Goal: Transaction & Acquisition: Obtain resource

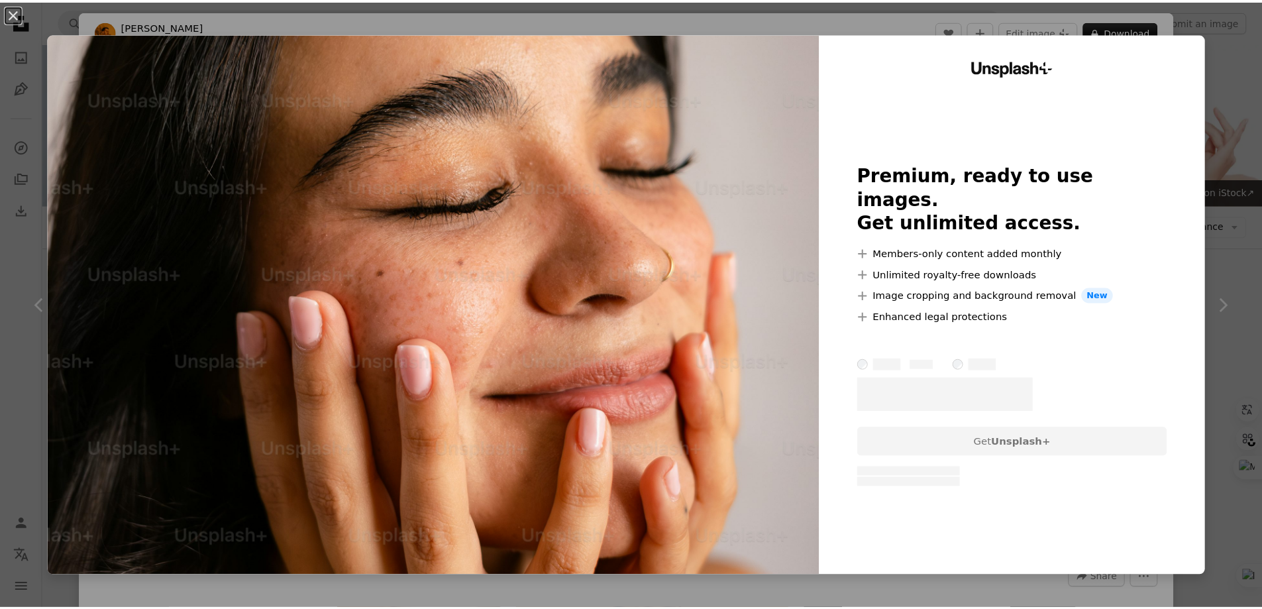
scroll to position [5964, 0]
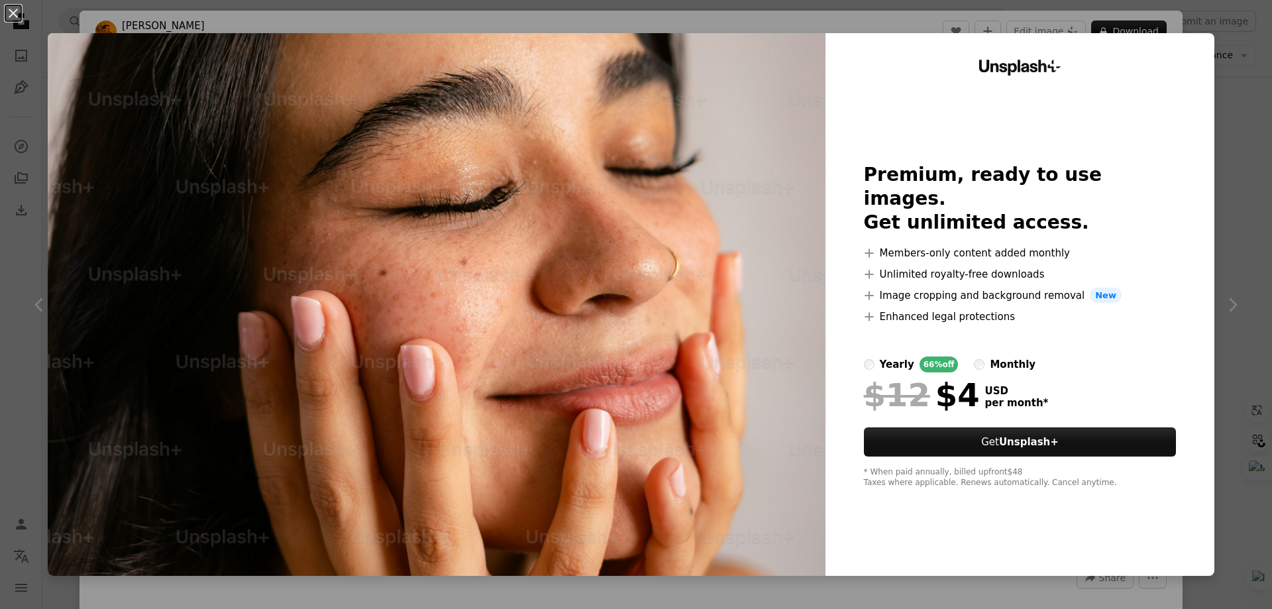
click at [1215, 66] on div "An X shape Unsplash+ Premium, ready to use images. Get unlimited access. A plus…" at bounding box center [636, 304] width 1272 height 609
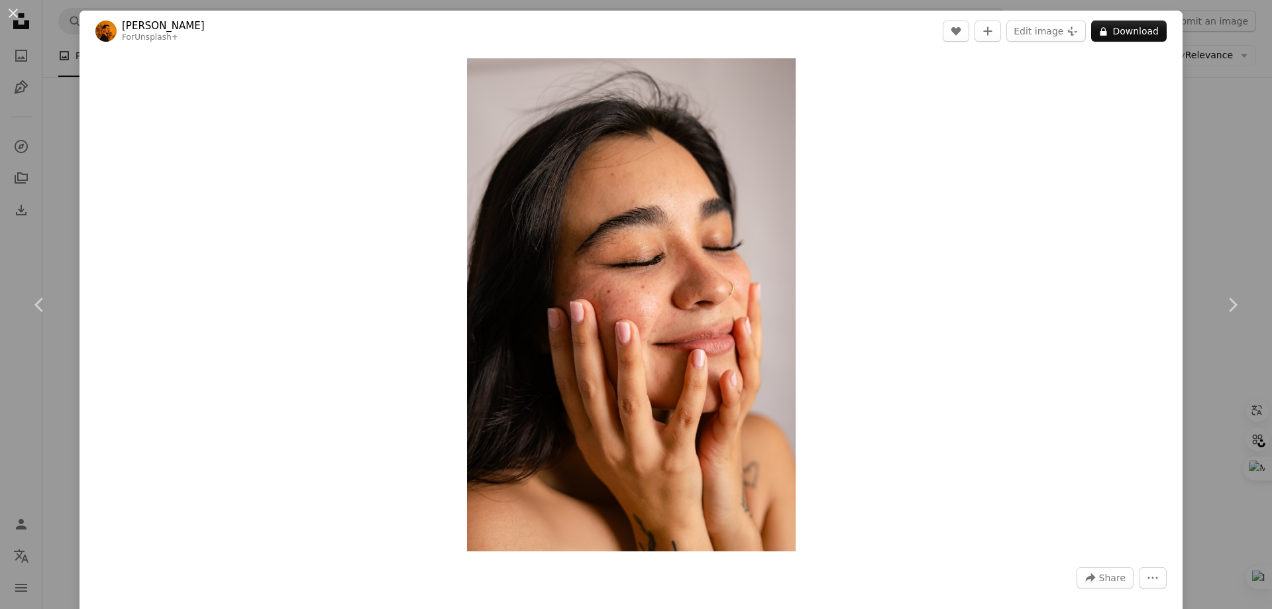
click at [1218, 223] on div "An X shape Chevron left Chevron right [PERSON_NAME] For Unsplash+ A heart A plu…" at bounding box center [636, 304] width 1272 height 609
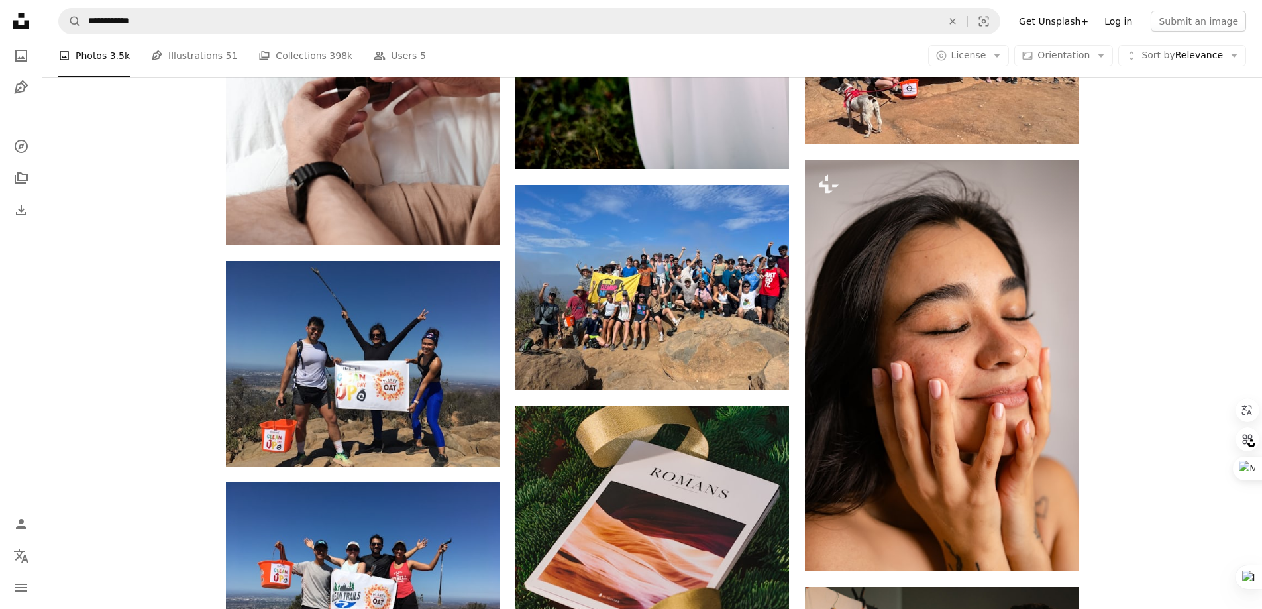
click at [1130, 24] on link "Log in" at bounding box center [1119, 21] width 44 height 21
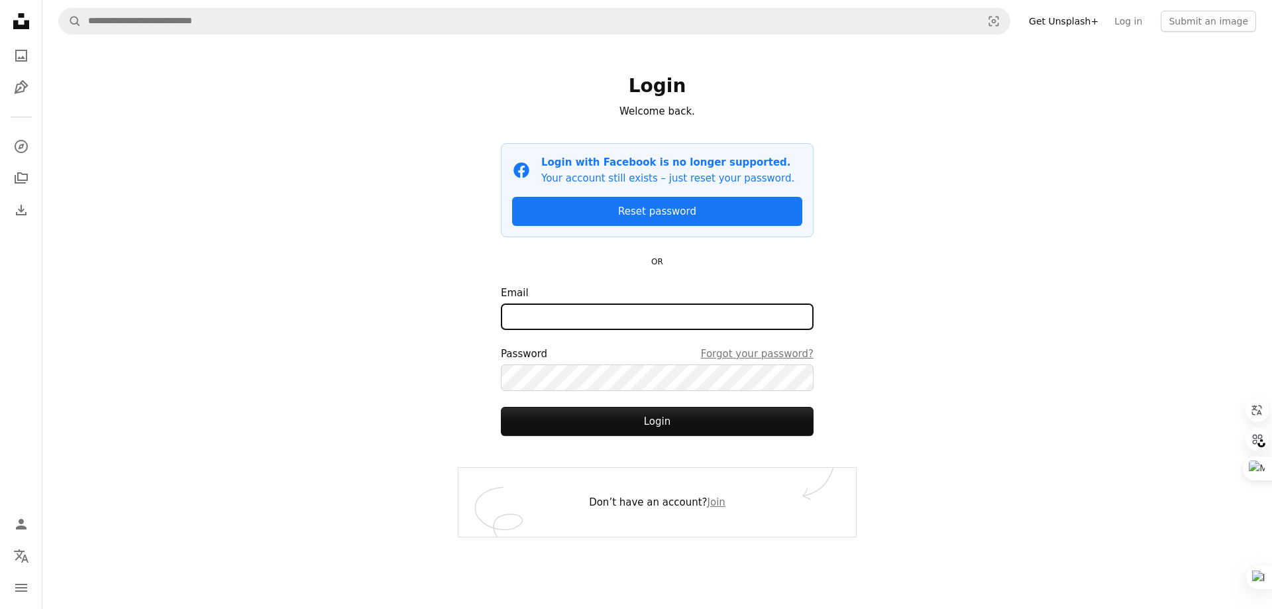
type input "**********"
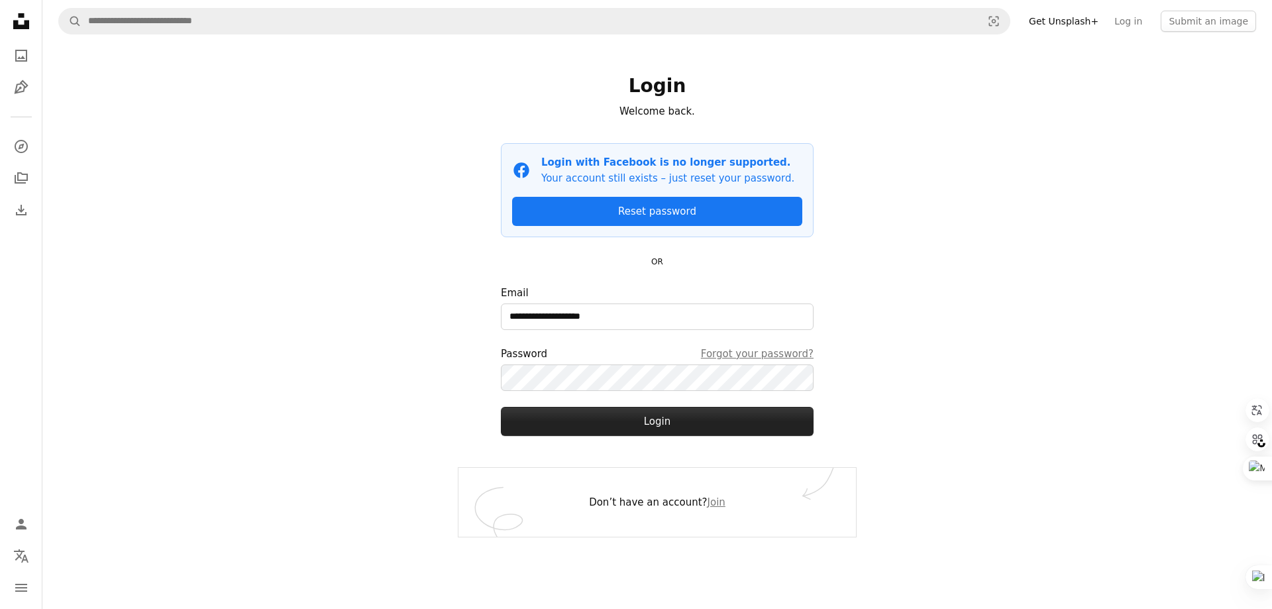
click at [673, 420] on button "Login" at bounding box center [657, 421] width 313 height 29
